Goal: Transaction & Acquisition: Purchase product/service

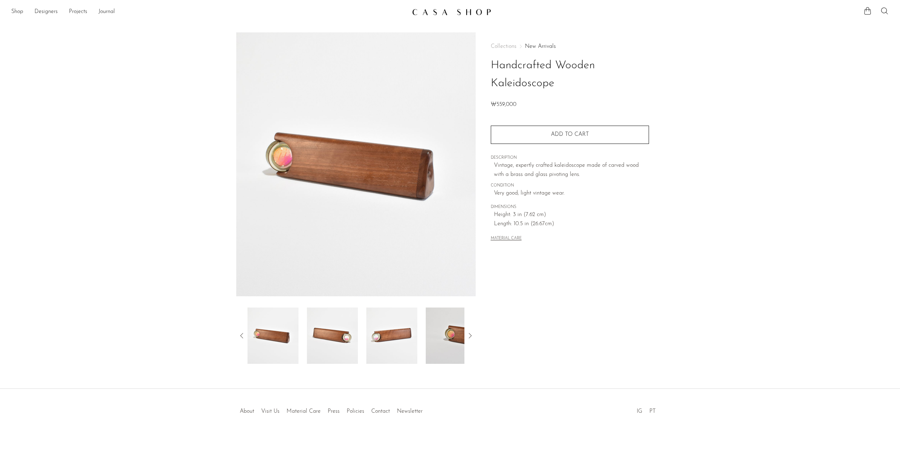
click at [338, 331] on img at bounding box center [332, 335] width 51 height 56
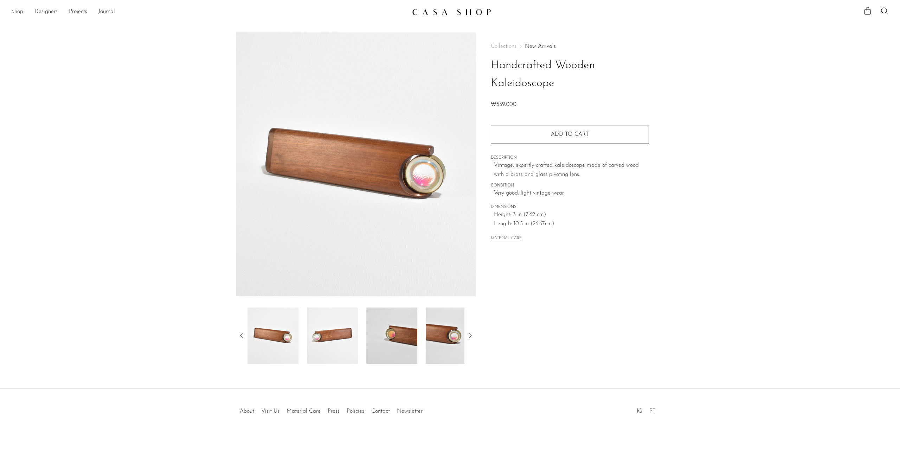
click at [347, 335] on img at bounding box center [332, 335] width 51 height 56
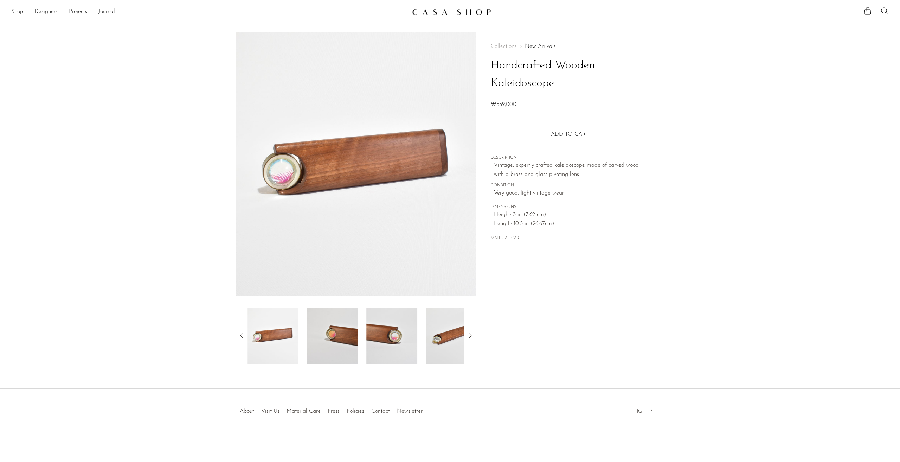
click at [341, 328] on img at bounding box center [332, 335] width 51 height 56
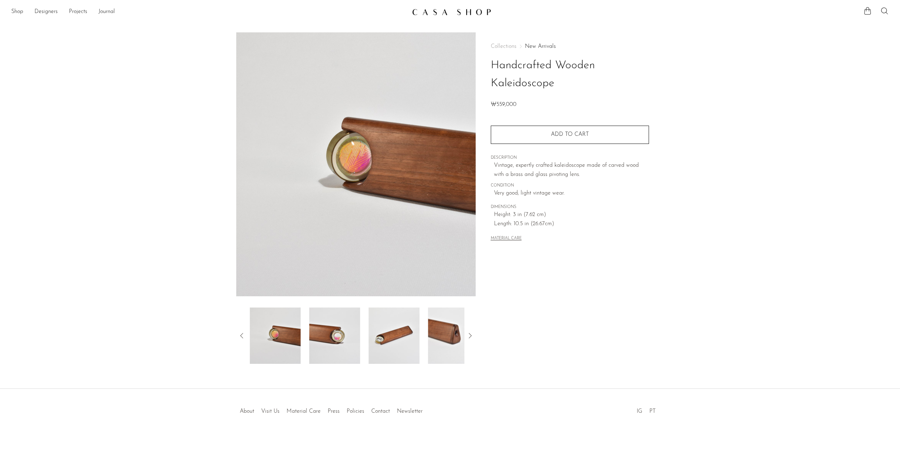
click at [354, 337] on img at bounding box center [334, 335] width 51 height 56
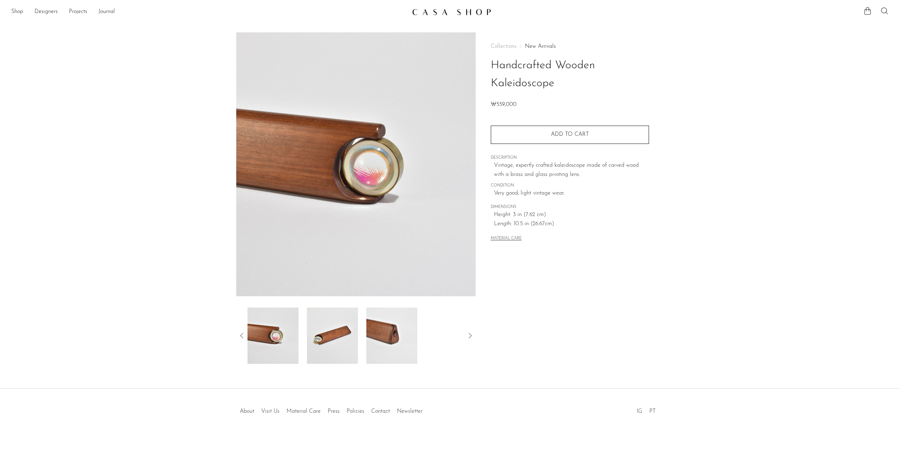
click at [337, 332] on img at bounding box center [332, 335] width 51 height 56
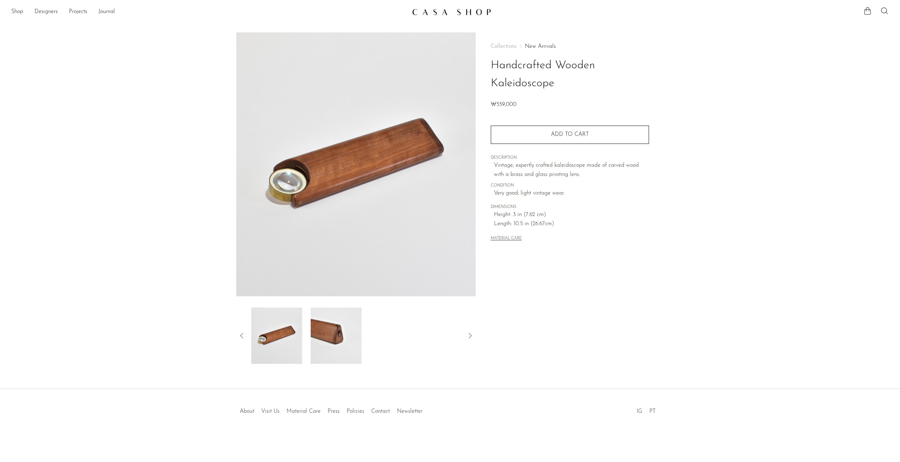
click at [356, 334] on img at bounding box center [335, 335] width 51 height 56
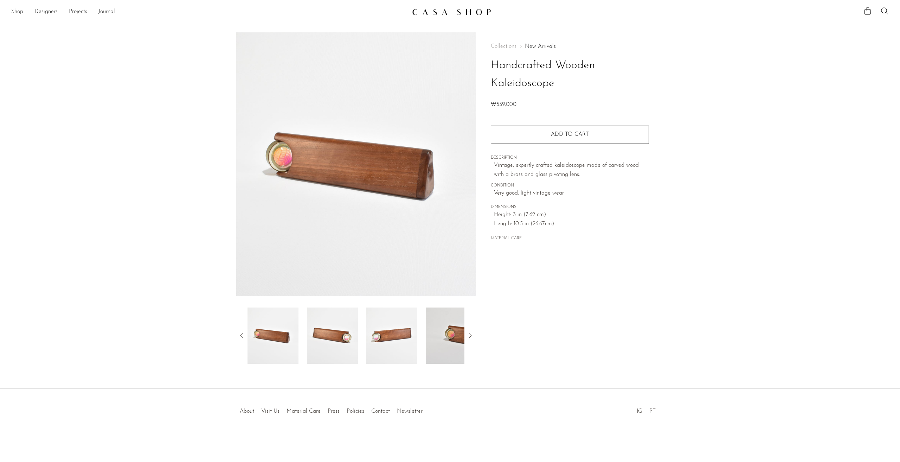
click at [340, 157] on img at bounding box center [355, 164] width 239 height 264
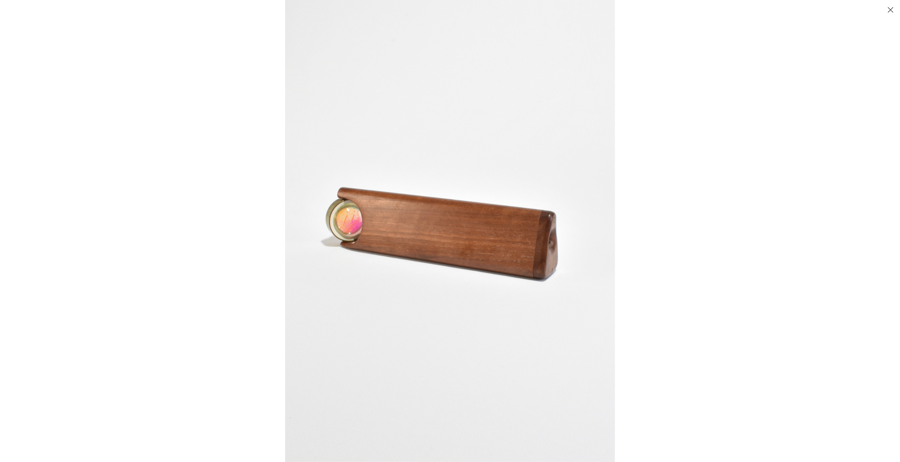
drag, startPoint x: 371, startPoint y: 246, endPoint x: 371, endPoint y: 255, distance: 9.1
click at [371, 255] on img at bounding box center [450, 231] width 330 height 462
click at [372, 250] on img at bounding box center [450, 231] width 330 height 462
